Goal: Navigation & Orientation: Understand site structure

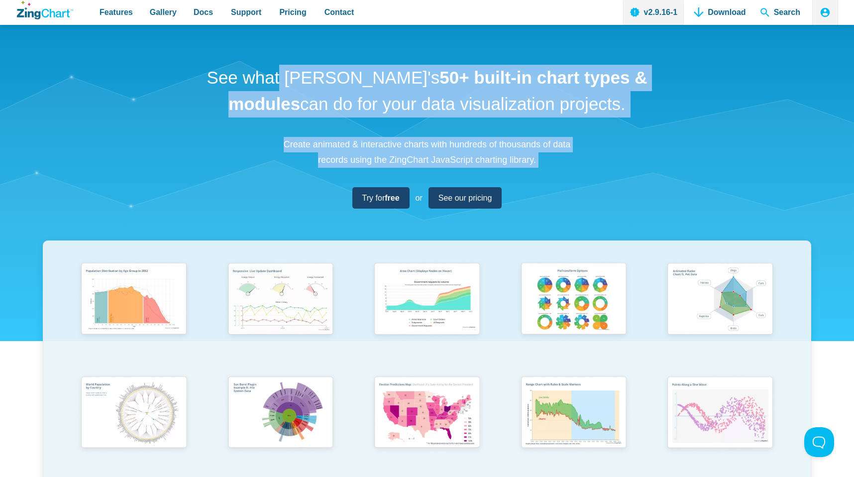
drag, startPoint x: 381, startPoint y: 159, endPoint x: 375, endPoint y: 56, distance: 103.2
click at [375, 57] on div "See what [PERSON_NAME]'s 50+ built-in chart types & modules can do for your dat…" at bounding box center [427, 329] width 854 height 609
click at [375, 56] on div "See what [PERSON_NAME]'s 50+ built-in chart types & modules can do for your dat…" at bounding box center [427, 329] width 854 height 609
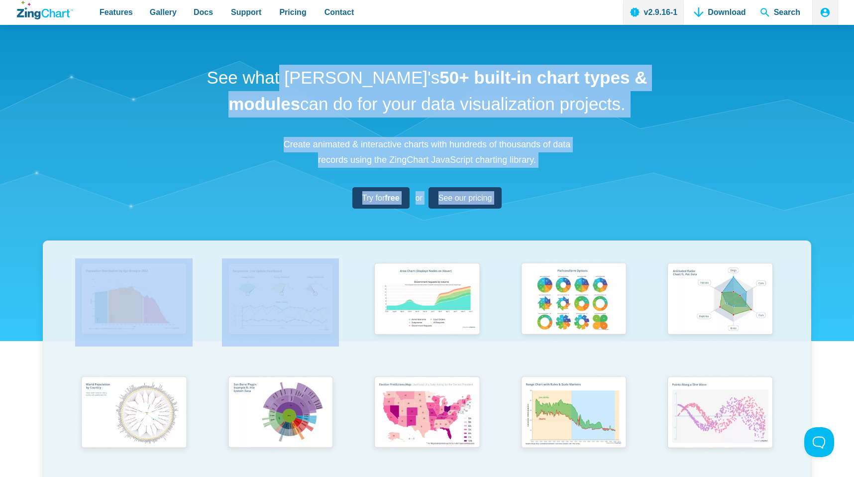
drag, startPoint x: 369, startPoint y: 60, endPoint x: 365, endPoint y: 287, distance: 227.0
click at [365, 287] on div "See what [PERSON_NAME]'s 50+ built-in chart types & modules can do for your dat…" at bounding box center [427, 329] width 854 height 609
click at [365, 287] on link "App Content" at bounding box center [427, 314] width 146 height 113
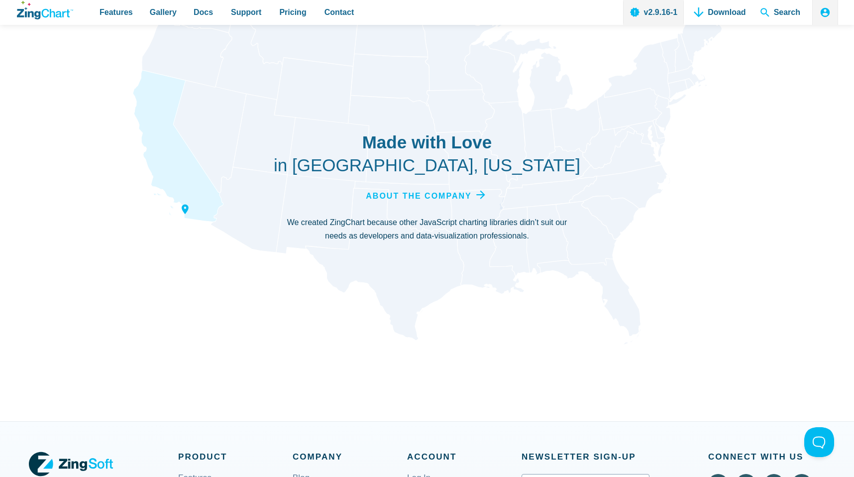
scroll to position [3413, 0]
click at [404, 192] on span "About the Company" at bounding box center [417, 196] width 105 height 13
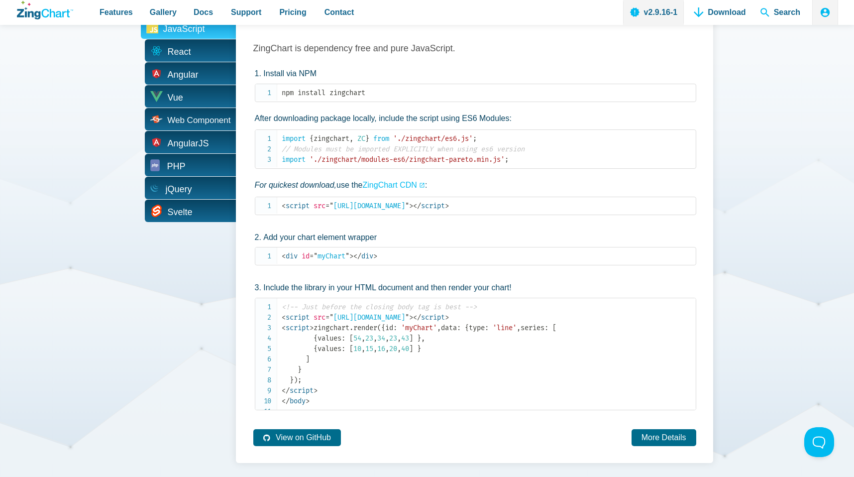
scroll to position [1936, 0]
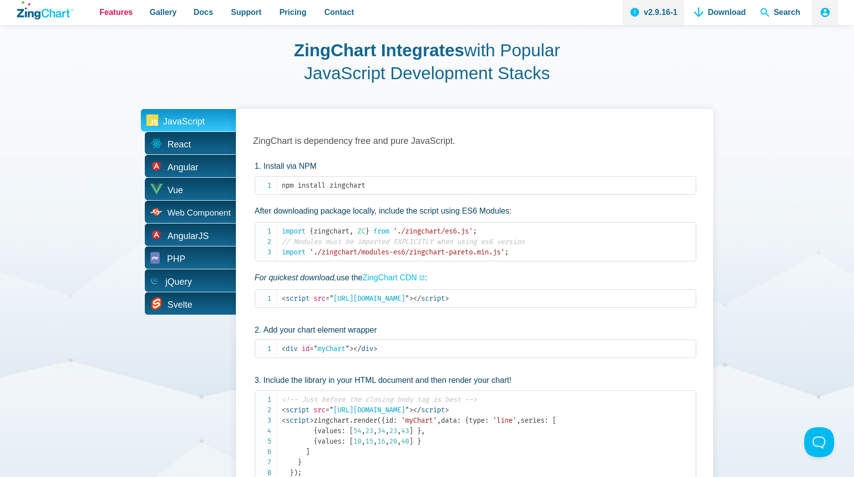
click at [125, 10] on span "Features" at bounding box center [116, 11] width 33 height 13
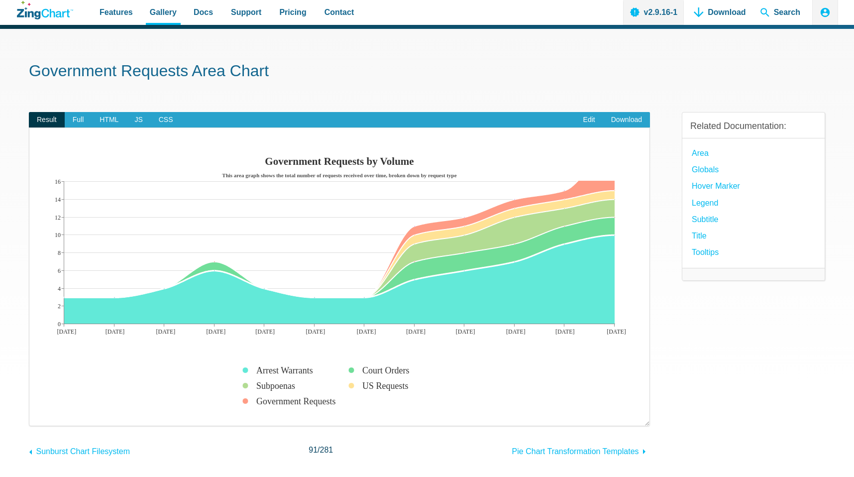
scroll to position [21, 0]
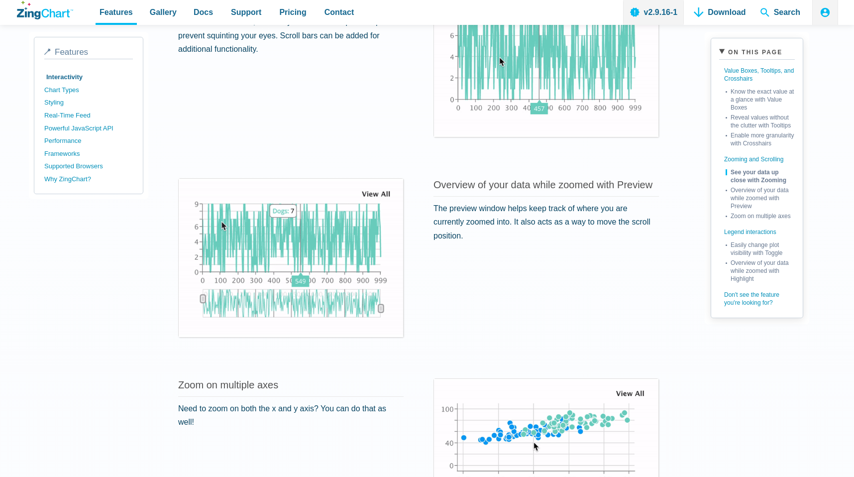
scroll to position [1118, 0]
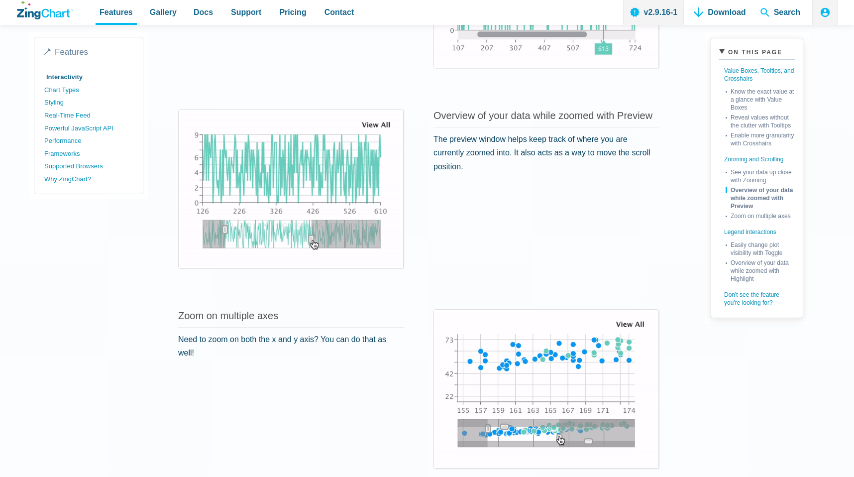
drag, startPoint x: 370, startPoint y: 210, endPoint x: 240, endPoint y: 210, distance: 129.9
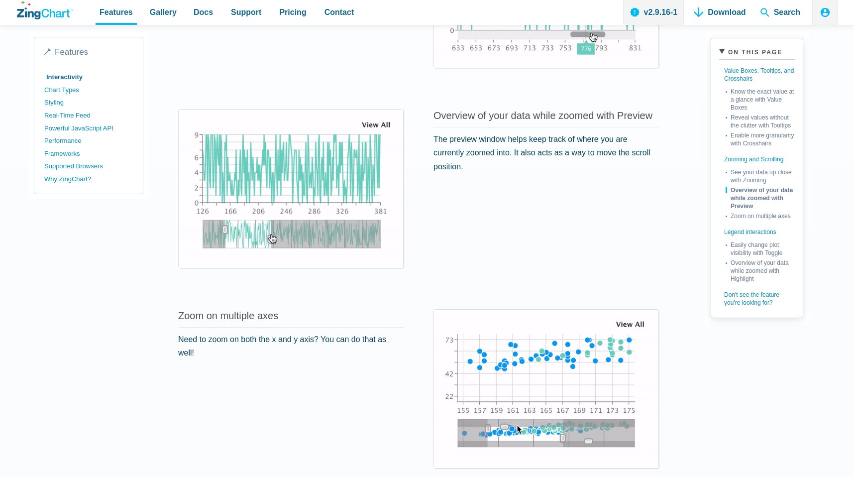
click at [240, 210] on div "Click to interact" at bounding box center [291, 188] width 224 height 158
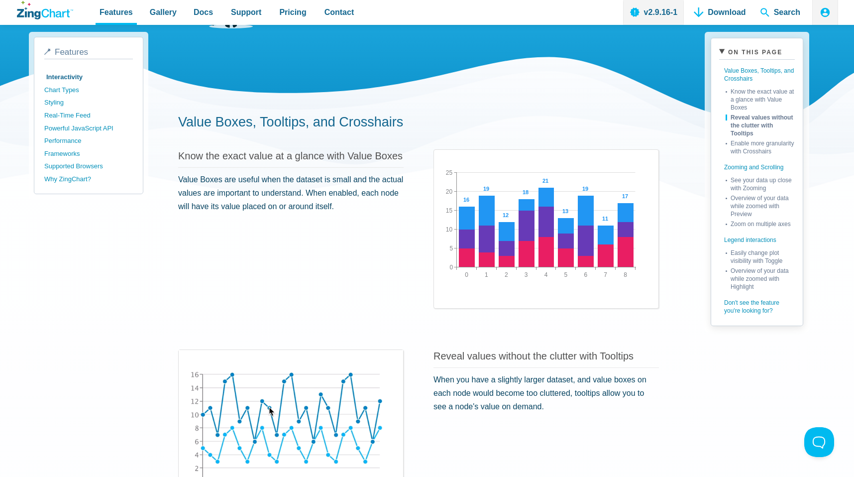
scroll to position [0, 0]
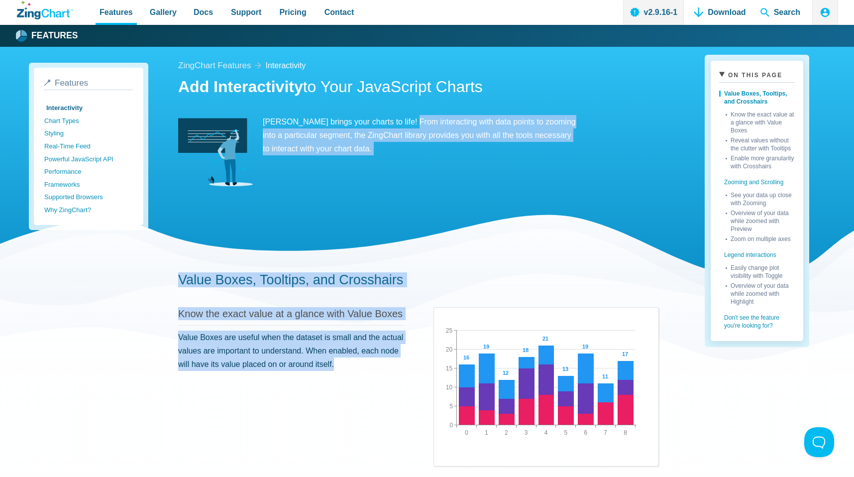
drag, startPoint x: 403, startPoint y: 384, endPoint x: 403, endPoint y: 120, distance: 263.7
click at [403, 120] on p "ZingChart brings your charts to life! From interacting with data points to zoom…" at bounding box center [377, 135] width 398 height 41
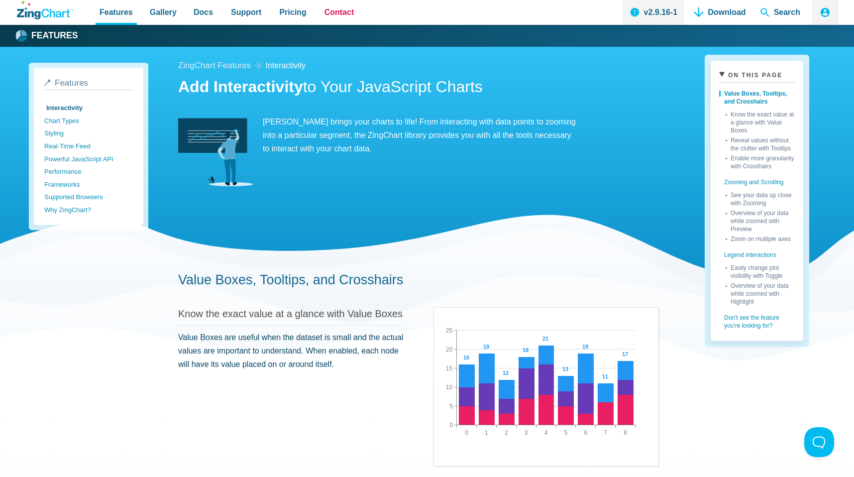
click at [332, 17] on span "Contact" at bounding box center [339, 11] width 30 height 13
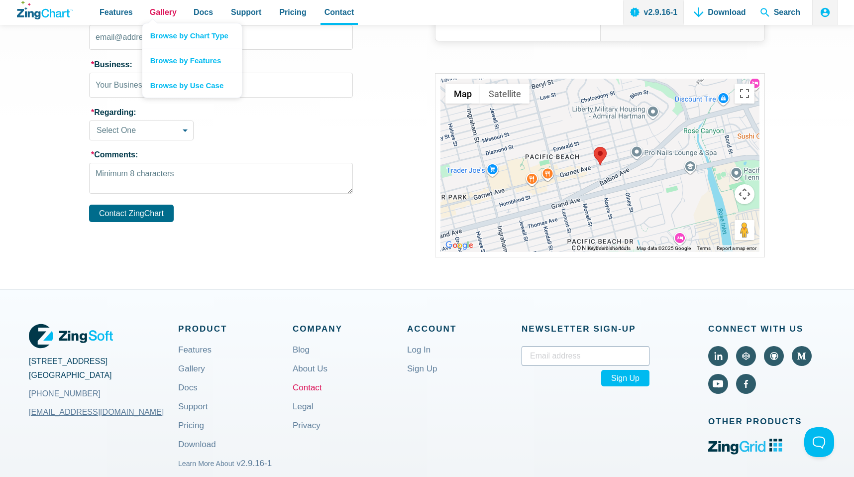
click at [158, 13] on span "Gallery" at bounding box center [163, 11] width 27 height 13
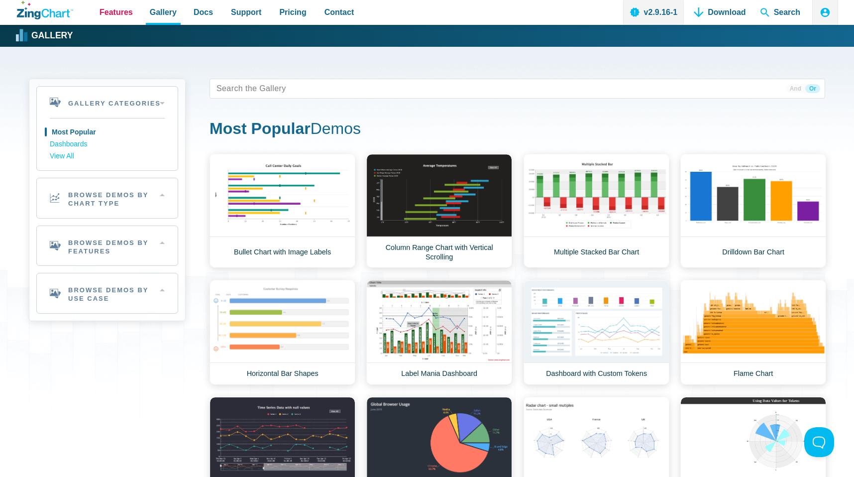
click at [100, 15] on span "Features" at bounding box center [116, 11] width 33 height 13
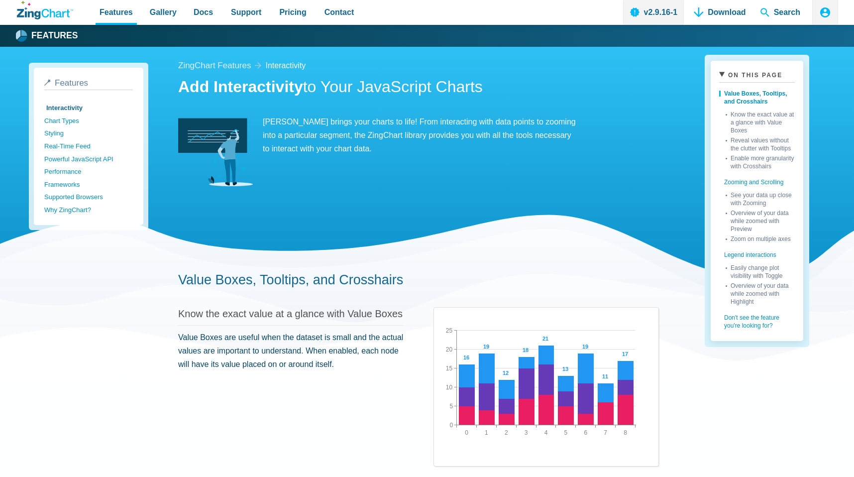
click at [823, 14] on icon "App Header" at bounding box center [825, 12] width 12 height 12
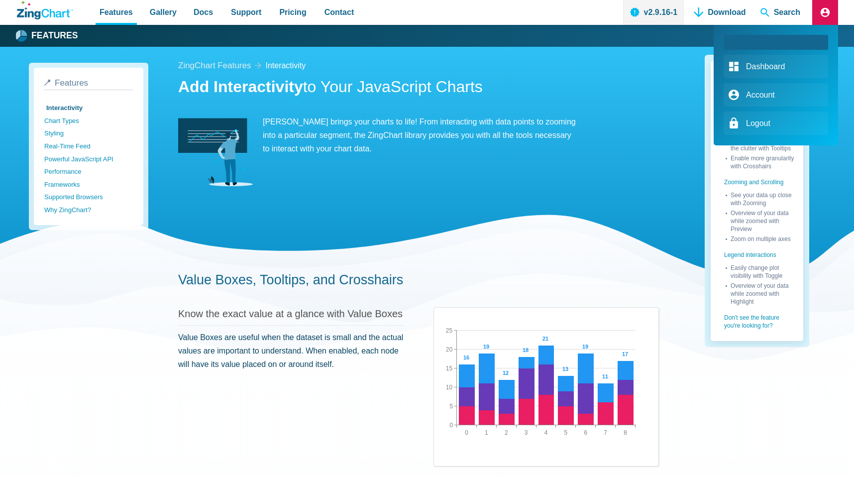
click at [503, 186] on div "App Header" at bounding box center [427, 238] width 854 height 477
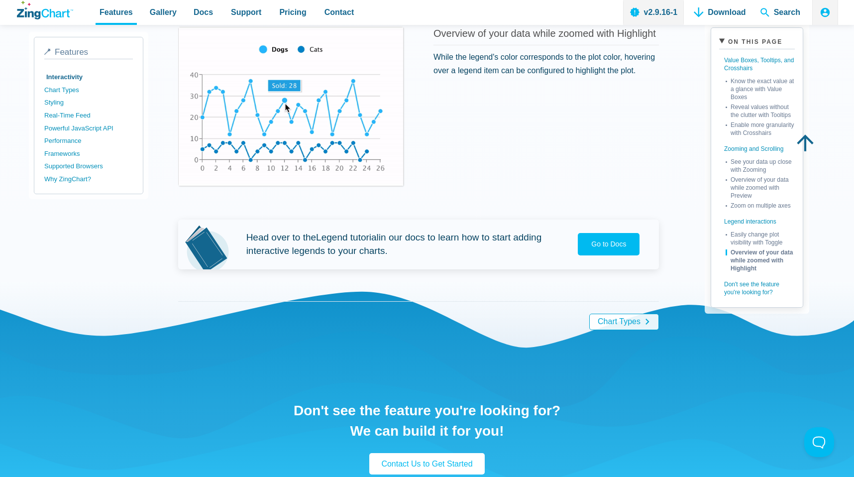
scroll to position [1936, 0]
